Goal: Check status: Check status

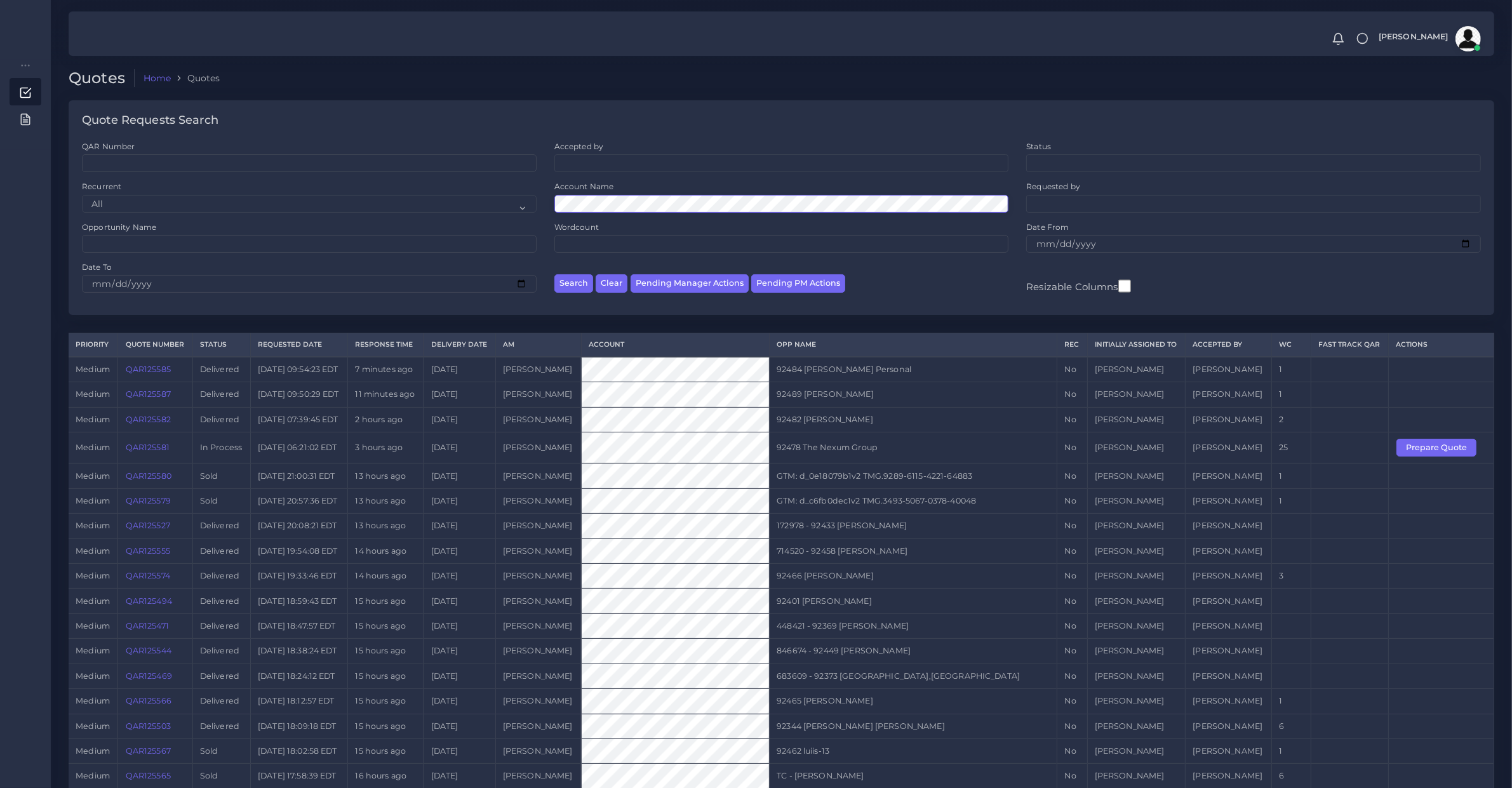
click at [554, 274] on button "Search" at bounding box center [574, 283] width 39 height 19
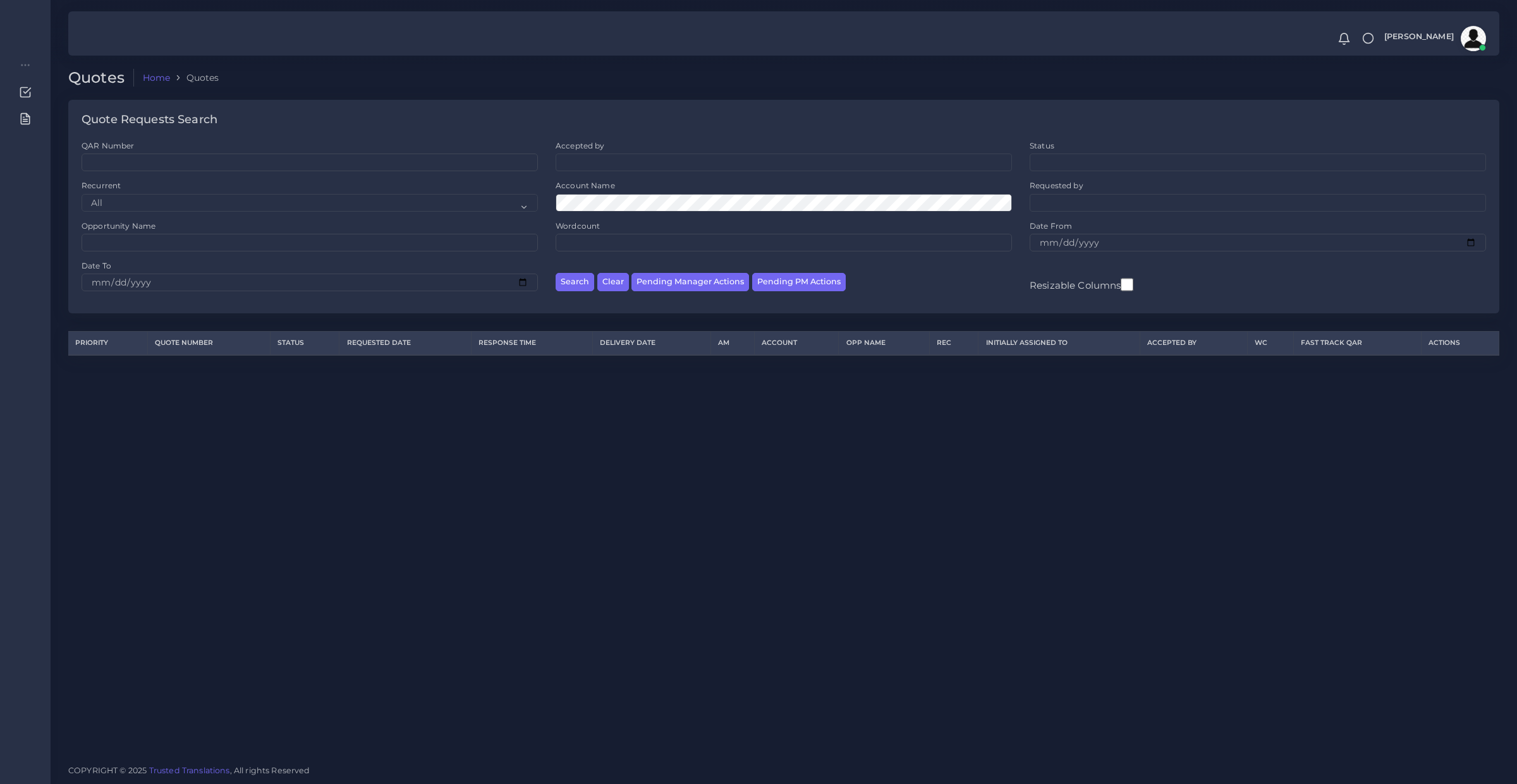
click at [160, 252] on div "Opportunity Name" at bounding box center [309, 240] width 474 height 40
click at [155, 241] on input "Opportunity Name" at bounding box center [309, 243] width 456 height 18
paste input "73663"
type input "73663"
click at [556, 273] on button "Search" at bounding box center [575, 281] width 39 height 18
